Goal: Check status

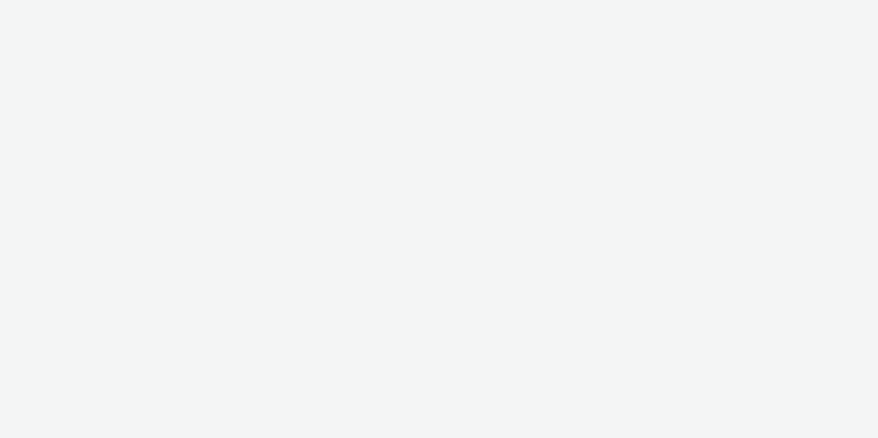
select select "3162fc95-7042-413c-9455-e17025cc024c"
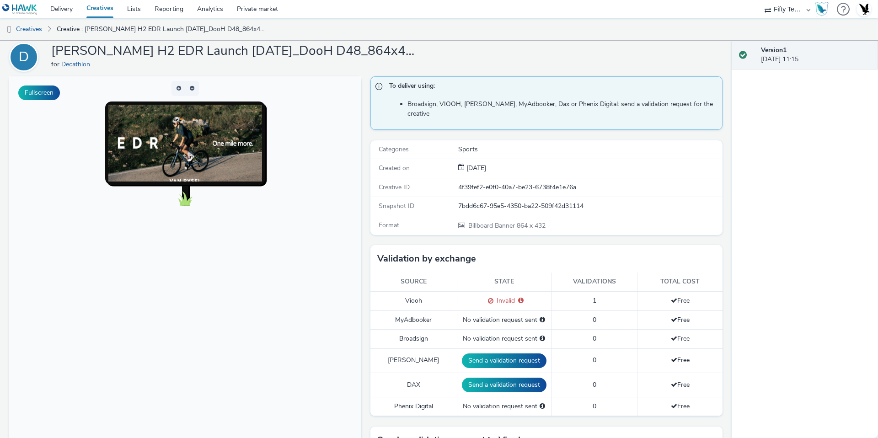
scroll to position [73, 0]
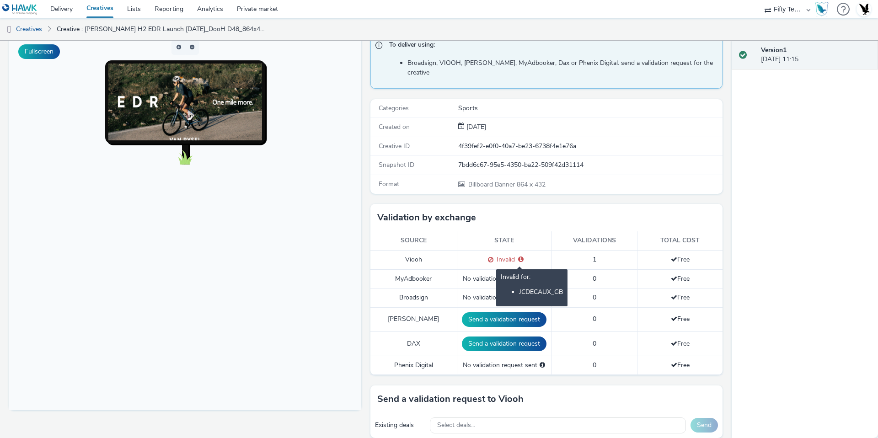
click at [520, 256] on icon at bounding box center [520, 259] width 5 height 6
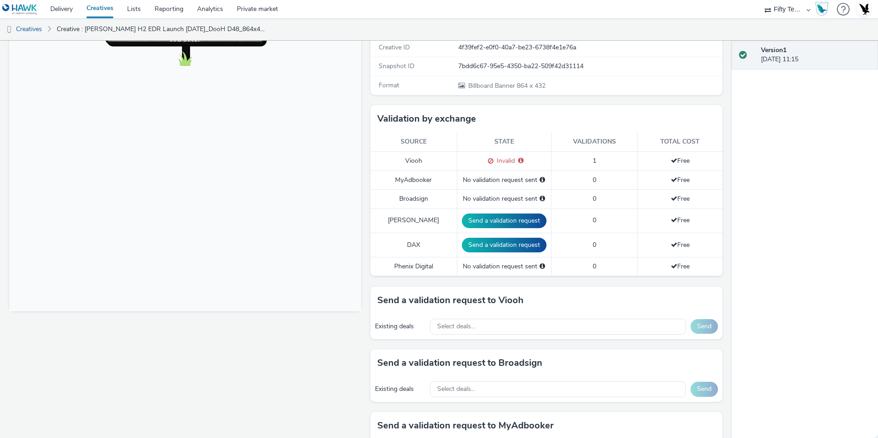
scroll to position [0, 0]
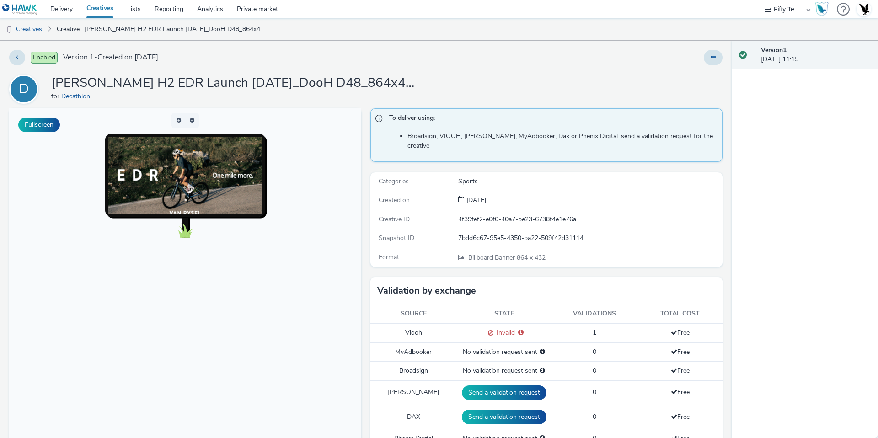
click at [26, 31] on link "Creatives" at bounding box center [23, 29] width 47 height 22
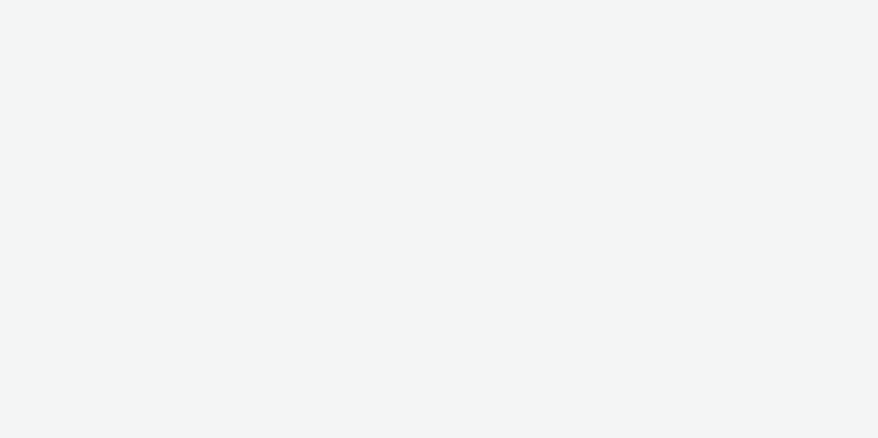
select select "3162fc95-7042-413c-9455-e17025cc024c"
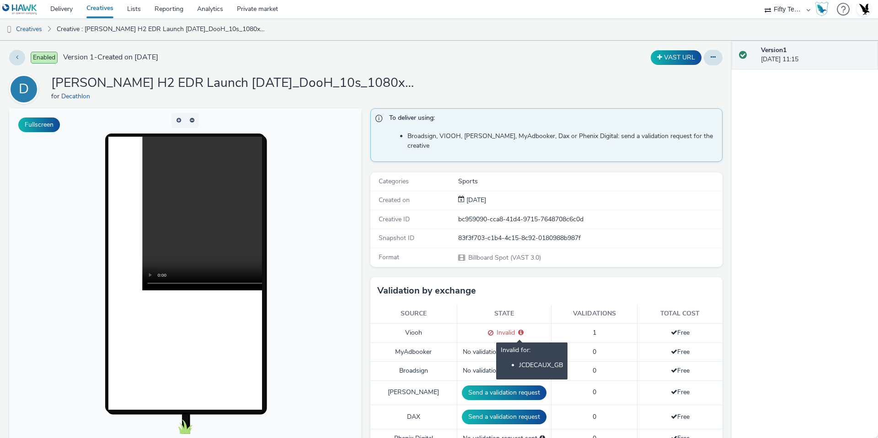
click at [520, 329] on icon at bounding box center [520, 332] width 5 height 6
click at [24, 28] on link "Creatives" at bounding box center [23, 29] width 47 height 22
